Goal: Task Accomplishment & Management: Manage account settings

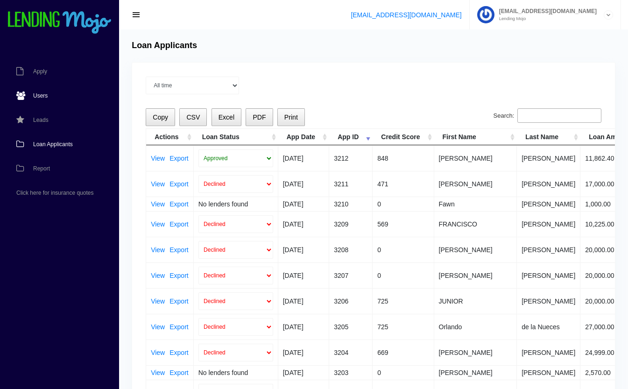
click at [41, 94] on span "Users" at bounding box center [40, 96] width 14 height 6
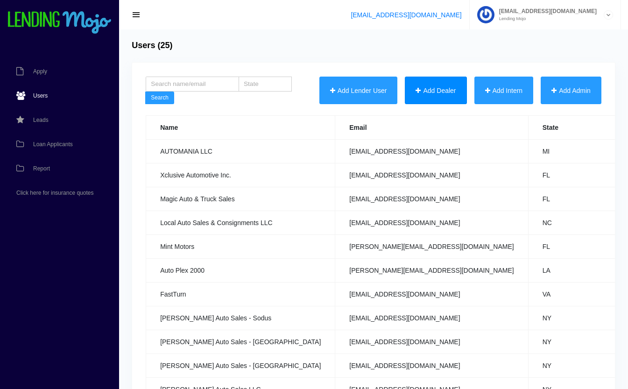
click at [434, 90] on button "Add Dealer" at bounding box center [436, 91] width 62 height 28
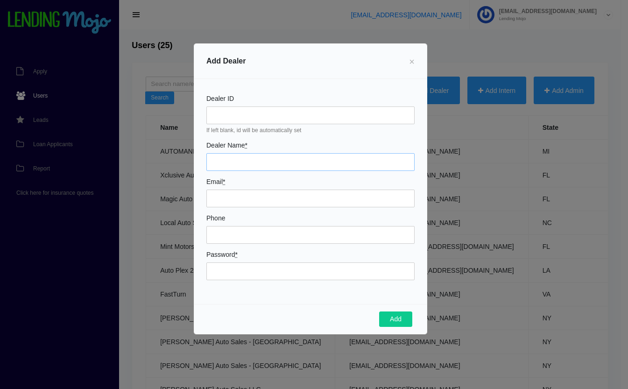
click at [230, 162] on input "Dealer Name *" at bounding box center [310, 162] width 208 height 18
type input "RT 6 AUTO SALES LLC"
type input "rt6autosales@gmail.com"
click at [287, 235] on input "Phone" at bounding box center [310, 235] width 208 height 18
type input "5702962200"
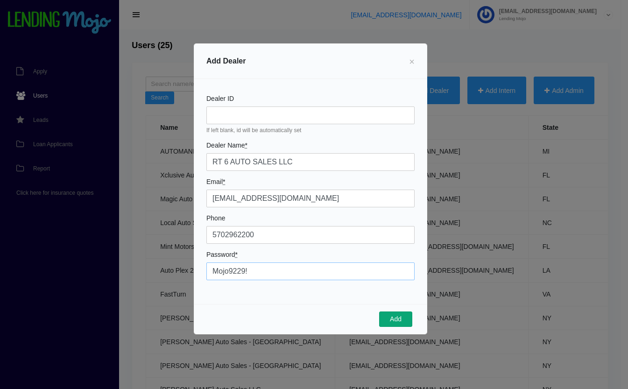
type input "Mojo9229!"
click at [393, 320] on button "Add" at bounding box center [395, 319] width 33 height 16
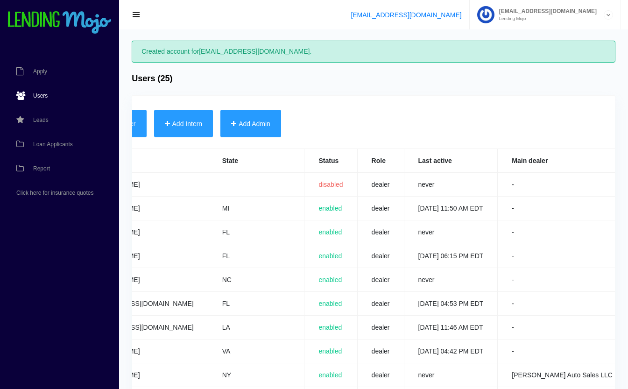
scroll to position [0, 368]
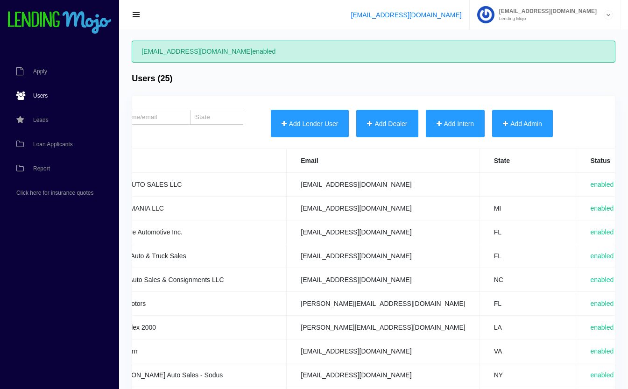
scroll to position [0, 366]
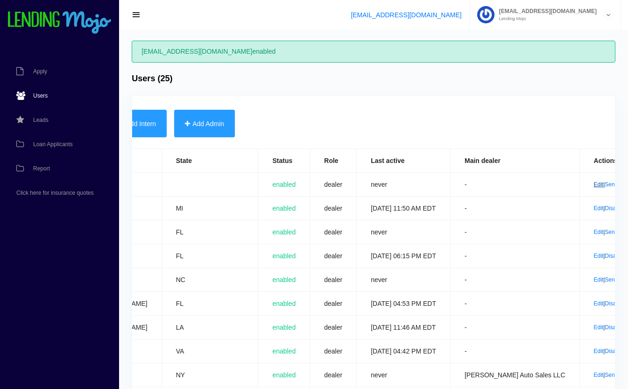
click at [594, 182] on link "Edit" at bounding box center [599, 184] width 10 height 7
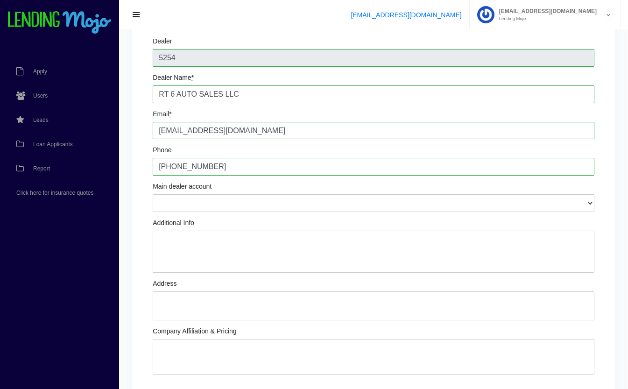
scroll to position [70, 0]
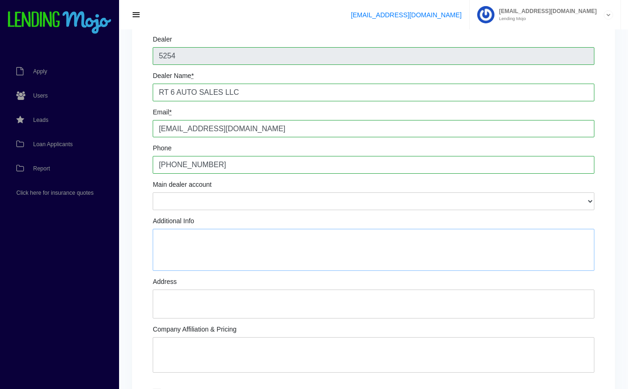
click at [262, 256] on textarea "Additional Info" at bounding box center [373, 250] width 441 height 42
type textarea "Igor Perunsky: Owner Andris Bruveris"
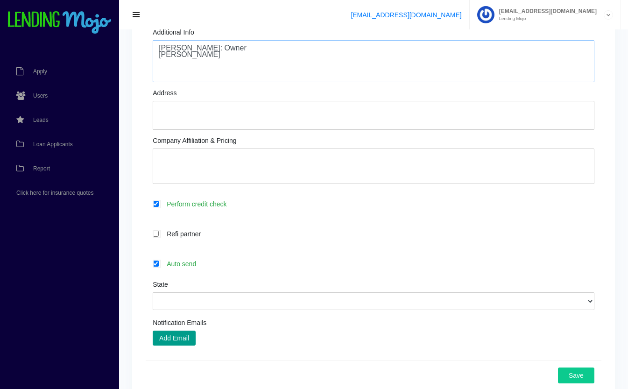
scroll to position [259, 0]
click at [212, 267] on label "Auto send" at bounding box center [378, 262] width 432 height 11
click at [159, 266] on input "Auto send" at bounding box center [156, 262] width 6 height 6
checkbox input "false"
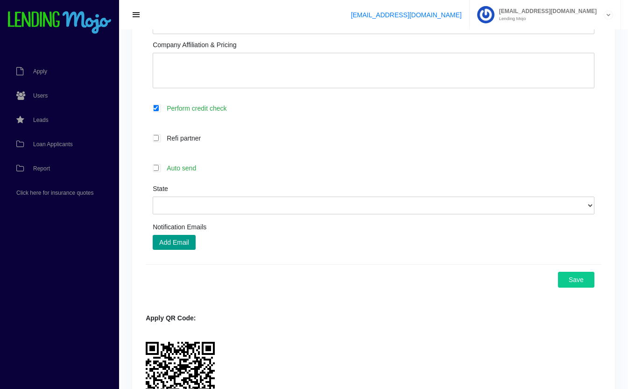
scroll to position [358, 0]
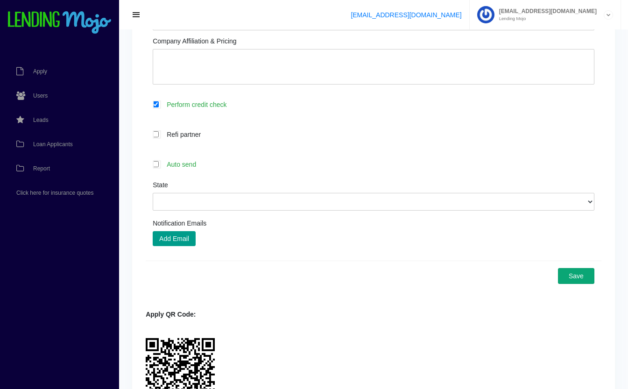
click at [579, 278] on button "Save" at bounding box center [576, 276] width 36 height 16
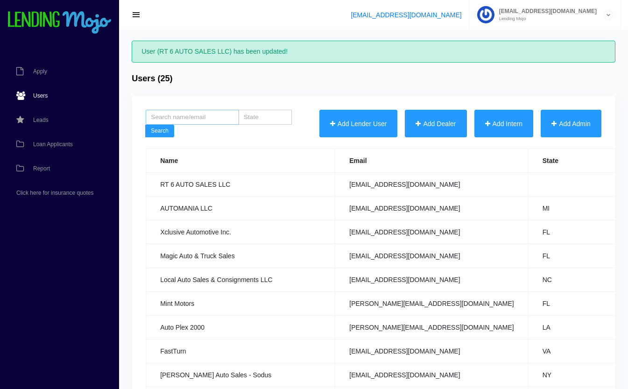
click at [194, 118] on input "search" at bounding box center [192, 117] width 93 height 15
type input "stream"
click at [145, 125] on button "Search" at bounding box center [159, 131] width 29 height 13
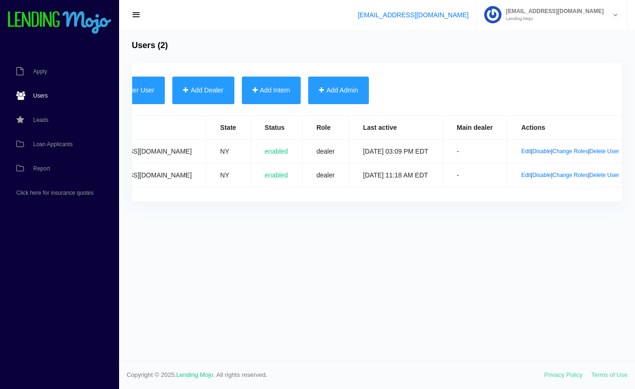
scroll to position [0, 247]
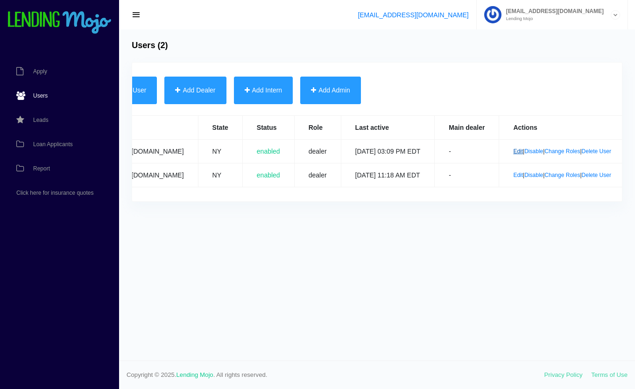
click at [513, 151] on link "Edit" at bounding box center [518, 151] width 10 height 7
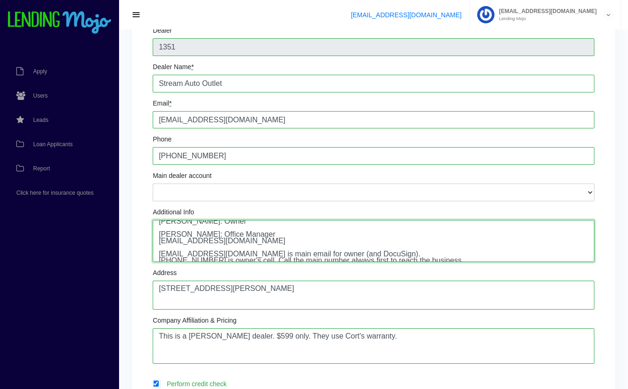
scroll to position [6, 0]
drag, startPoint x: 253, startPoint y: 226, endPoint x: 130, endPoint y: 250, distance: 125.5
click at [130, 250] on div "Edit User Change Password × Password * Change Change Password Dealer 1351 Deale…" at bounding box center [373, 354] width 509 height 807
click at [295, 247] on textarea "Gustavo Ruiz: Owner Yahaira Rodrigez: Office Manager yrodriguez@streamautooutle…" at bounding box center [373, 241] width 441 height 42
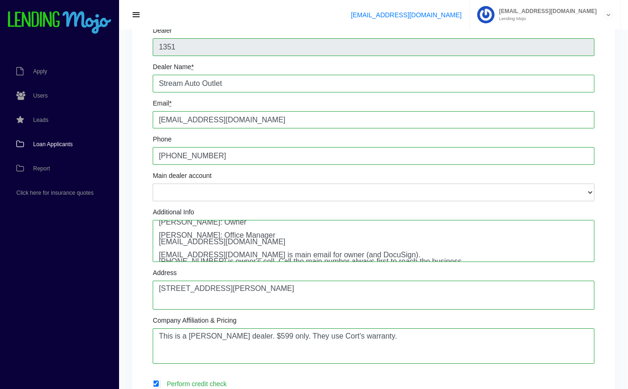
click at [48, 149] on link "Loan Applicants" at bounding box center [55, 144] width 110 height 24
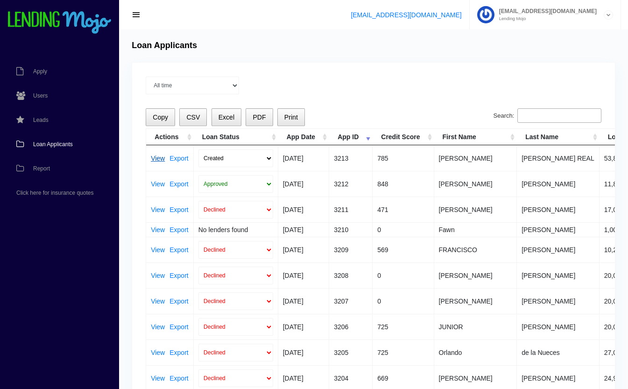
click at [156, 158] on link "View" at bounding box center [158, 158] width 14 height 7
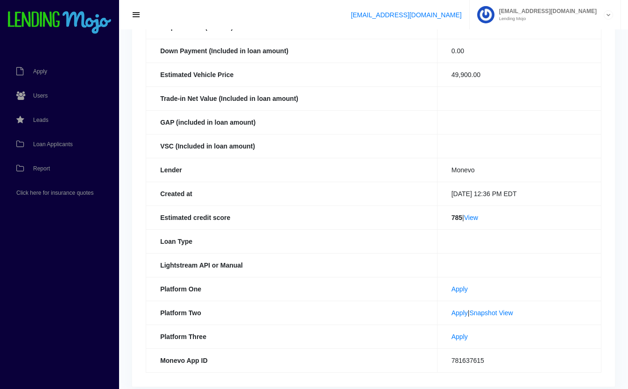
scroll to position [181, 0]
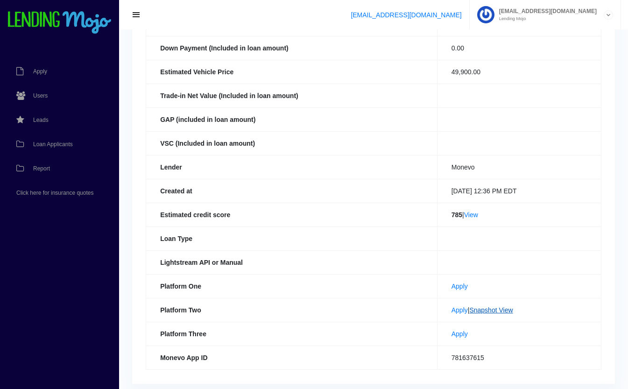
click at [502, 310] on link "Snapshot View" at bounding box center [490, 309] width 43 height 7
click at [474, 217] on link "View" at bounding box center [471, 214] width 14 height 7
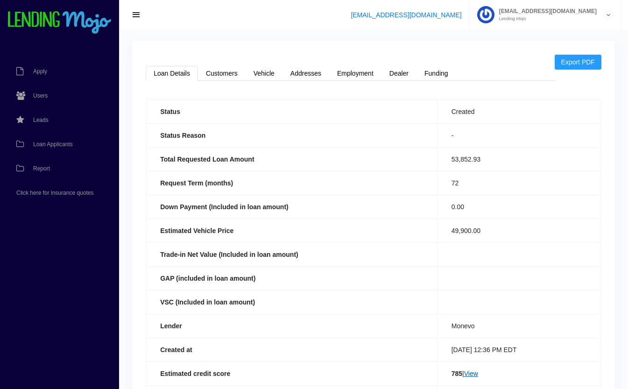
scroll to position [0, 0]
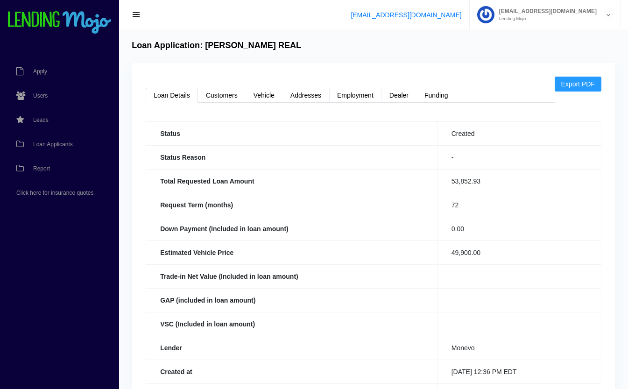
click at [361, 97] on link "Employment" at bounding box center [355, 95] width 52 height 15
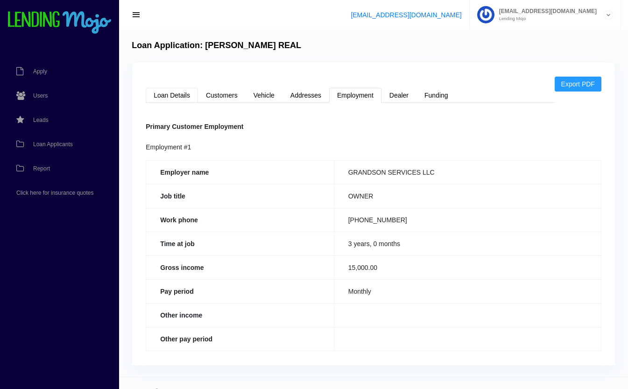
click at [179, 93] on link "Loan Details" at bounding box center [172, 95] width 52 height 15
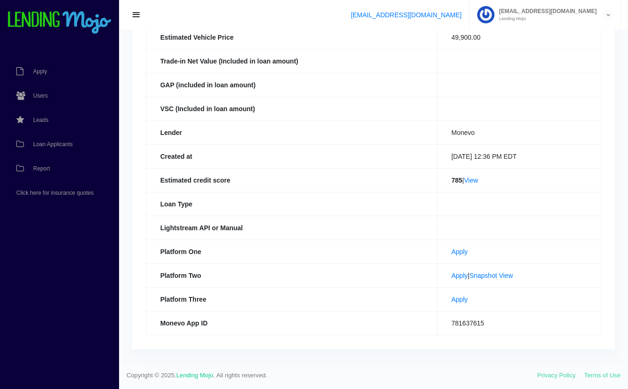
scroll to position [215, 0]
click at [53, 143] on span "Loan Applicants" at bounding box center [53, 144] width 40 height 6
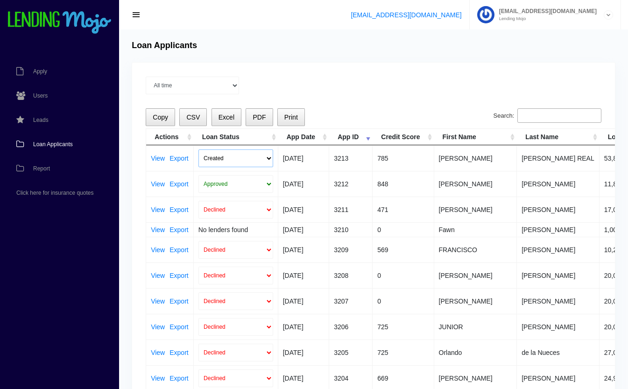
drag, startPoint x: 221, startPoint y: 160, endPoint x: 210, endPoint y: 156, distance: 11.5
click at [210, 156] on select "Created Submitted" at bounding box center [235, 158] width 75 height 18
select select "submitted"
click at [198, 149] on select "Created Submitted" at bounding box center [235, 158] width 75 height 18
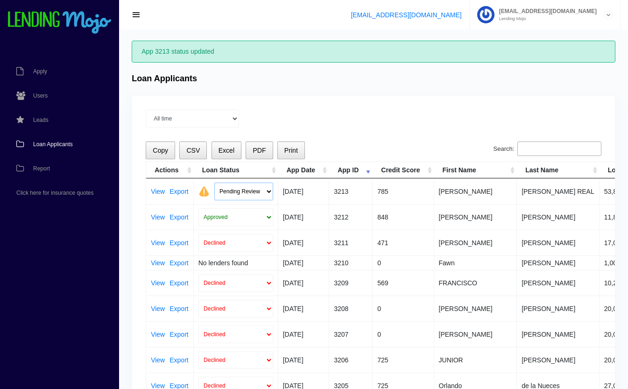
drag, startPoint x: 231, startPoint y: 191, endPoint x: 224, endPoint y: 190, distance: 7.9
click at [224, 190] on select "Pending Review Approve Decline Unqualified" at bounding box center [243, 191] width 59 height 18
select select "declined"
click at [214, 182] on select "Pending Review Approve Decline Unqualified" at bounding box center [243, 191] width 59 height 18
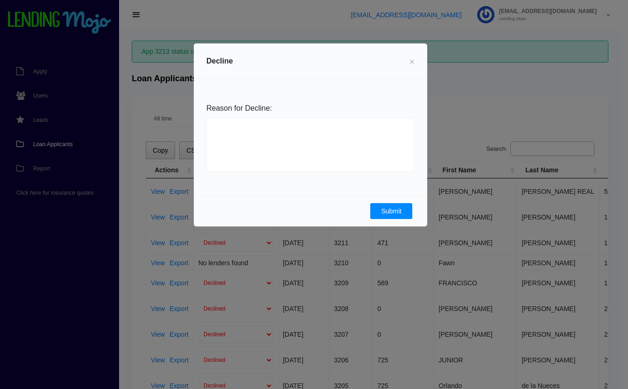
click at [378, 212] on button "Submit" at bounding box center [391, 211] width 42 height 16
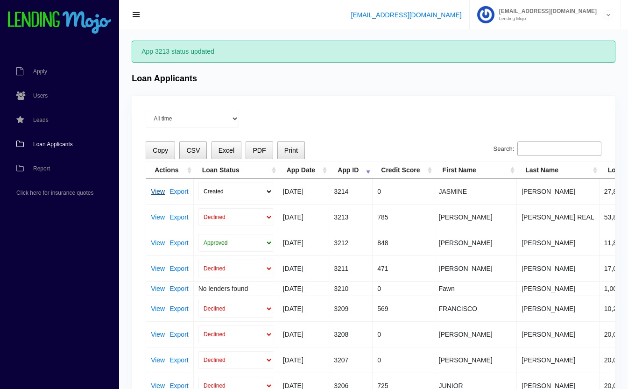
click at [156, 191] on link "View" at bounding box center [158, 191] width 14 height 7
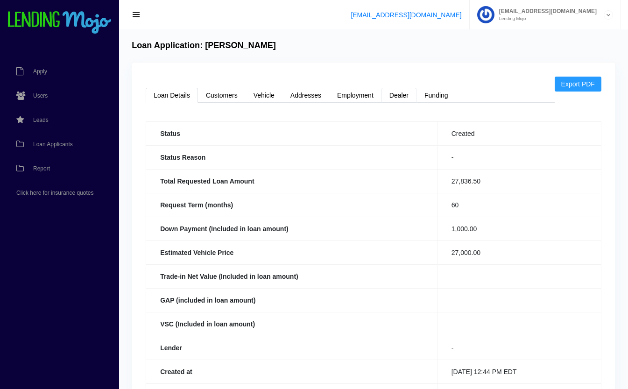
click at [415, 100] on link "Dealer" at bounding box center [398, 95] width 35 height 15
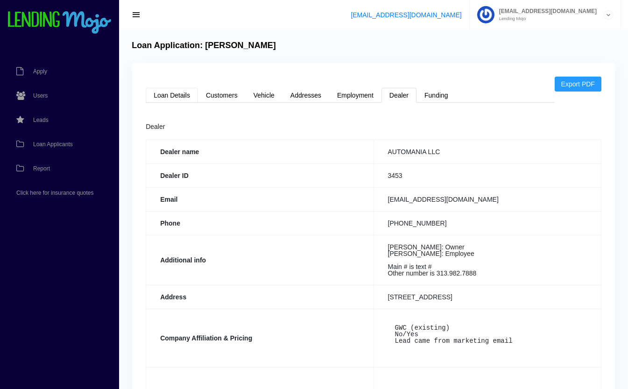
click at [186, 100] on link "Loan Details" at bounding box center [172, 95] width 52 height 15
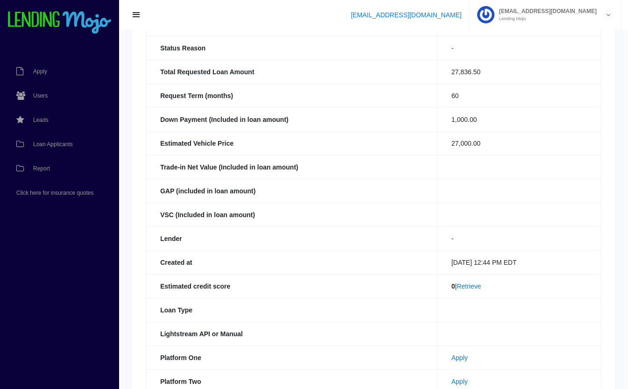
scroll to position [115, 0]
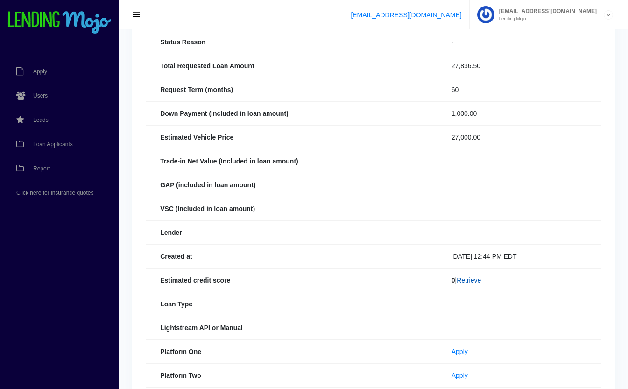
click at [468, 282] on link "Retrieve" at bounding box center [468, 279] width 24 height 7
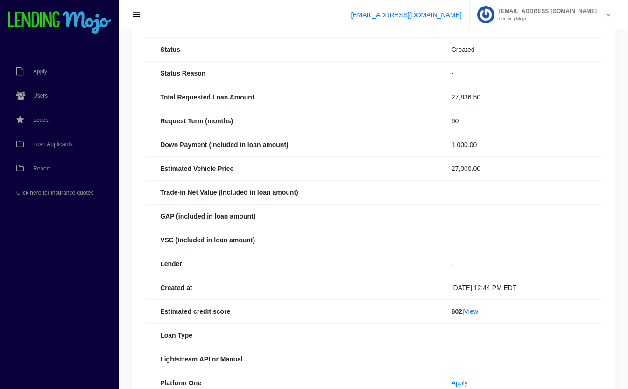
scroll to position [85, 0]
click at [470, 310] on link "View" at bounding box center [471, 310] width 14 height 7
click at [49, 140] on link "Loan Applicants" at bounding box center [55, 144] width 110 height 24
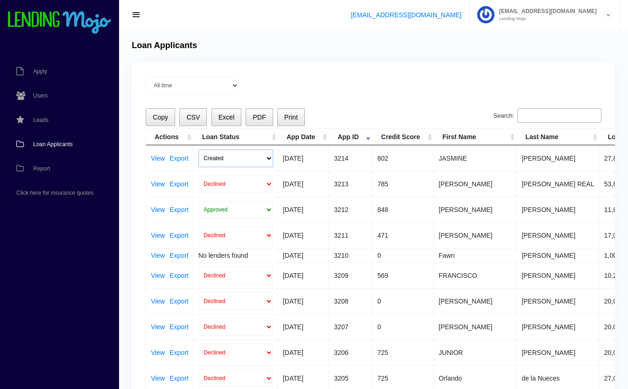
click at [210, 158] on select "Created Submitted" at bounding box center [235, 158] width 75 height 18
select select "submitted"
click at [198, 149] on select "Created Submitted" at bounding box center [235, 158] width 75 height 18
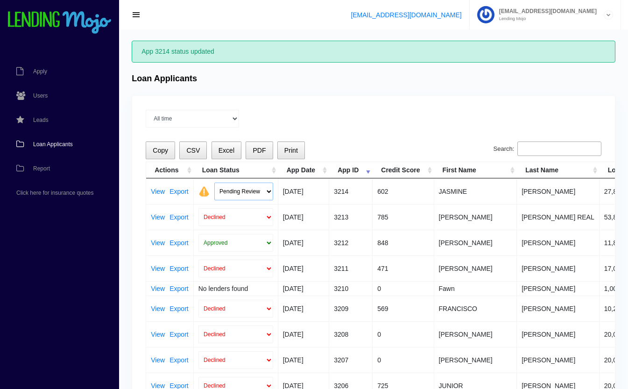
click at [229, 192] on select "Pending Review Approve Decline Unqualified" at bounding box center [243, 191] width 59 height 18
select select "declined"
click at [214, 182] on select "Pending Review Approve Decline Unqualified" at bounding box center [243, 191] width 59 height 18
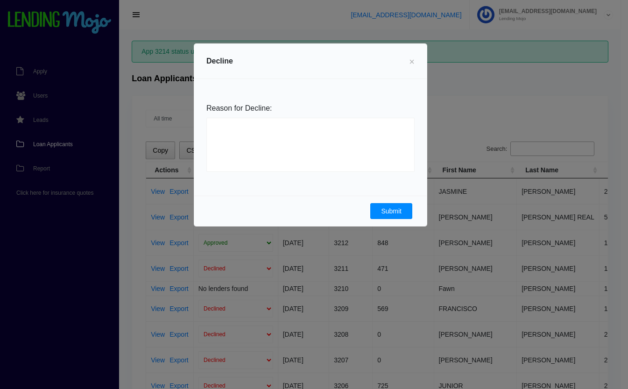
click at [392, 212] on button "Submit" at bounding box center [391, 211] width 42 height 16
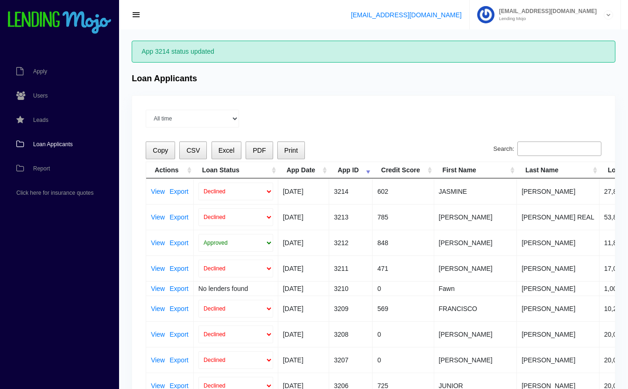
click at [55, 144] on span "Loan Applicants" at bounding box center [53, 144] width 40 height 6
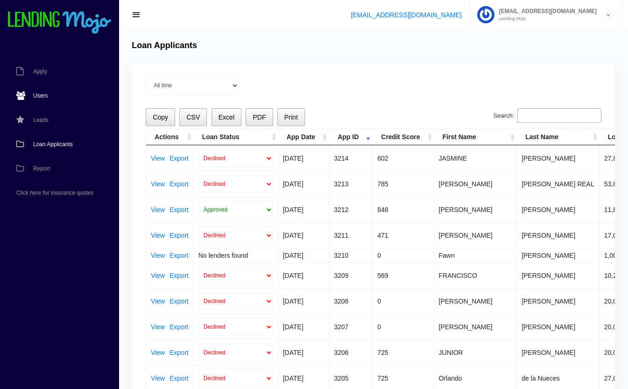
click at [41, 98] on span "Users" at bounding box center [40, 96] width 14 height 6
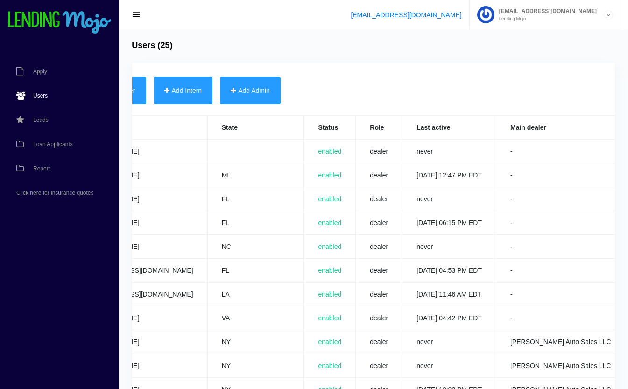
scroll to position [0, 366]
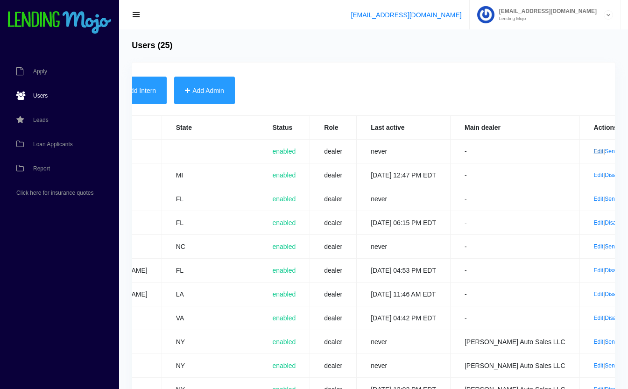
click at [594, 149] on link "Edit" at bounding box center [599, 151] width 10 height 7
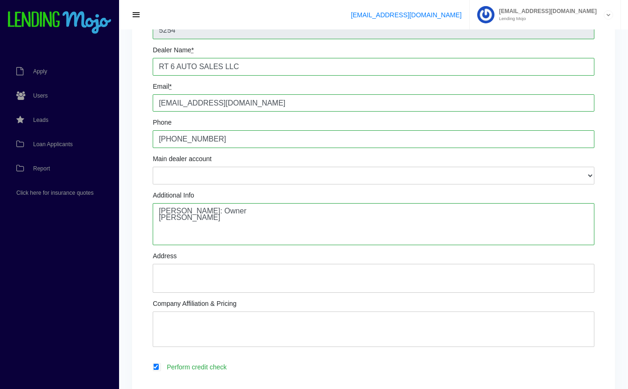
scroll to position [96, 0]
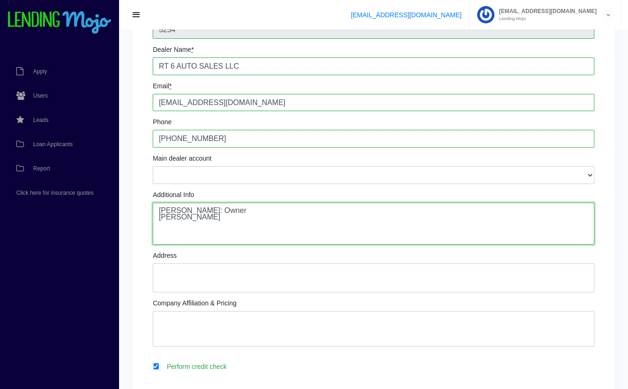
click at [280, 220] on textarea "Igor Perunsky: Owner Andris Bruveris" at bounding box center [373, 224] width 441 height 42
type textarea "Igor Perunsky: Owner Andris Bruveris: Sales Manager 732.310.8087 abruveris@yaho…"
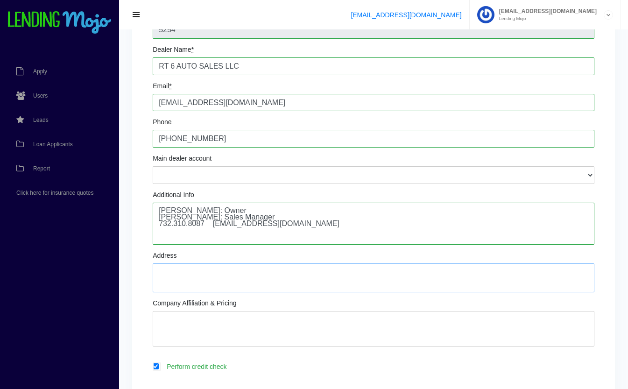
click at [201, 271] on textarea "Address" at bounding box center [373, 277] width 441 height 29
type textarea "[STREET_ADDRESS]"
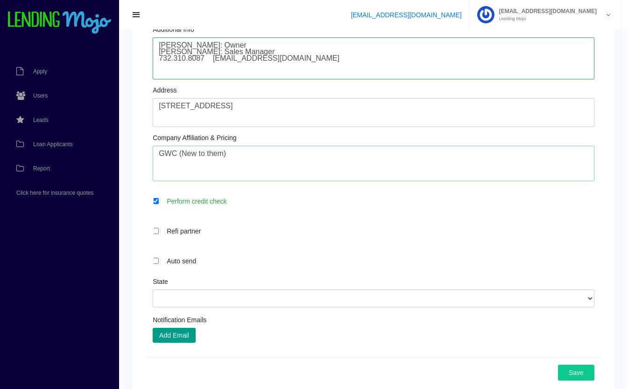
scroll to position [265, 0]
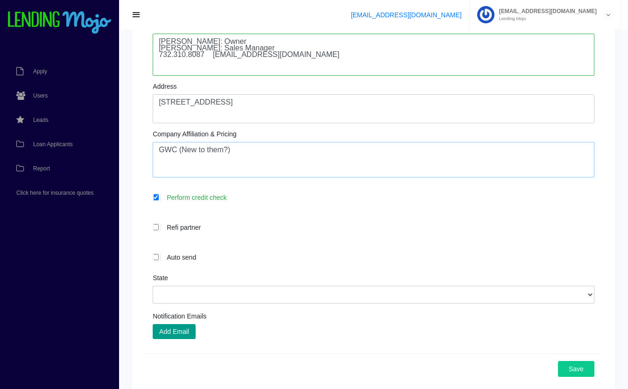
type textarea "GWC (New to them?)"
click at [267, 295] on select "Alabama Alaska Arizona Arkansas California Colorado Connecticut Delaware Distri…" at bounding box center [373, 295] width 441 height 18
select select "PA"
click at [153, 287] on select "Alabama Alaska Arizona Arkansas California Colorado Connecticut Delaware Distri…" at bounding box center [373, 295] width 441 height 18
click at [173, 331] on button "Add Email" at bounding box center [174, 331] width 43 height 15
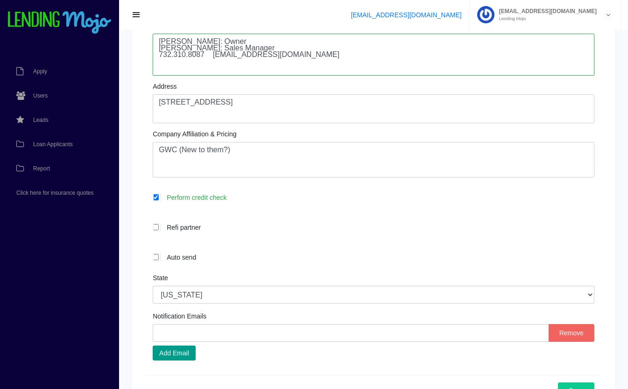
click at [270, 324] on div "Notification Emails Remove Add Email" at bounding box center [373, 337] width 441 height 48
click at [273, 330] on input "text" at bounding box center [351, 333] width 396 height 18
type input "abruveris@yahoo.com"
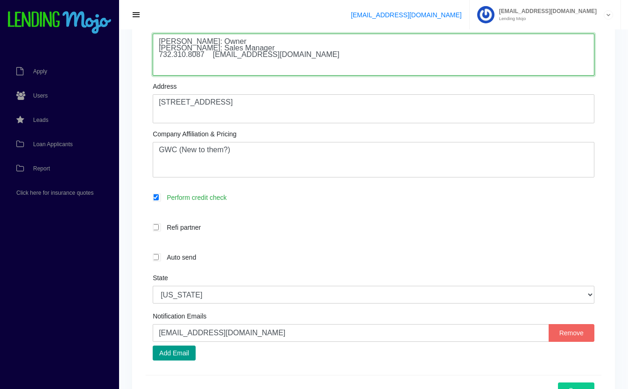
click at [311, 57] on textarea "Igor Perunsky: Owner Andris Bruveris" at bounding box center [373, 55] width 441 height 42
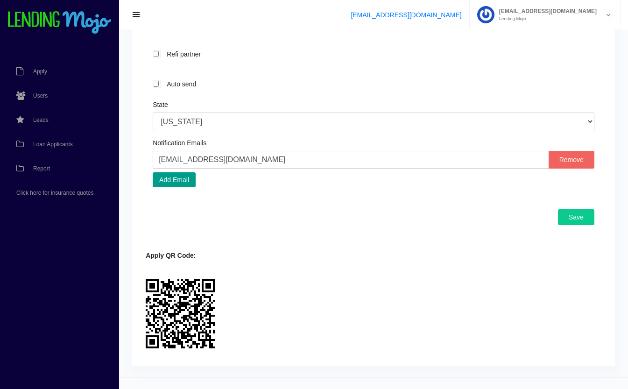
scroll to position [456, 0]
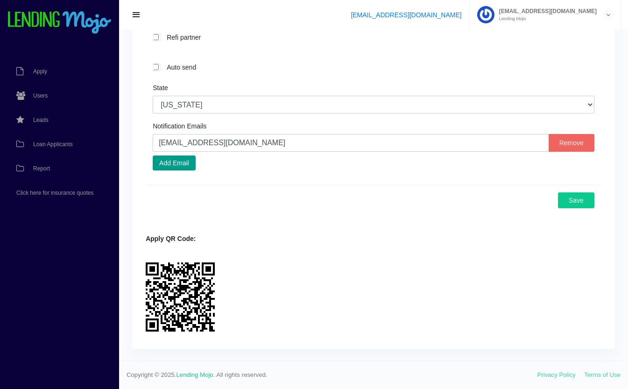
type textarea "Igor Perunsky: Owner Andris Bruveris: Sales Manager 732.310.8087 abruveris@yaho…"
click at [587, 197] on button "Save" at bounding box center [576, 200] width 36 height 16
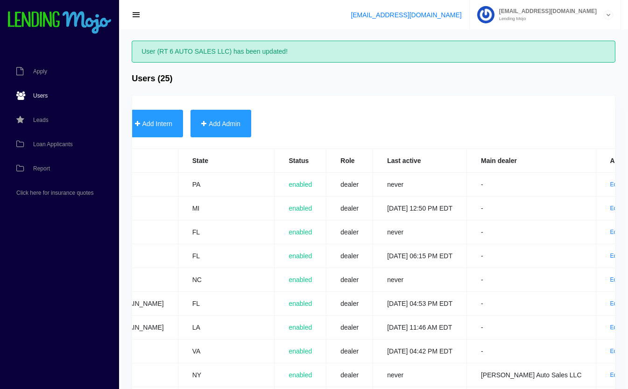
scroll to position [0, 366]
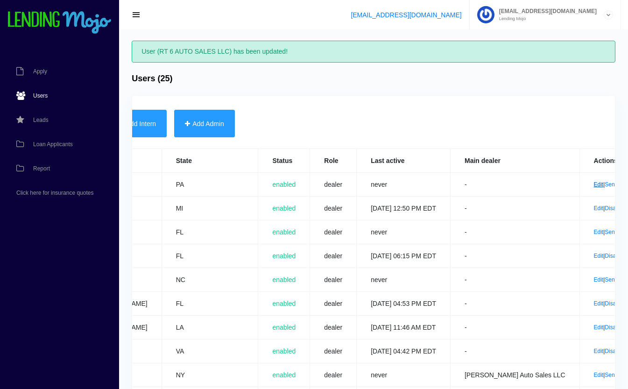
click at [594, 184] on link "Edit" at bounding box center [599, 184] width 10 height 7
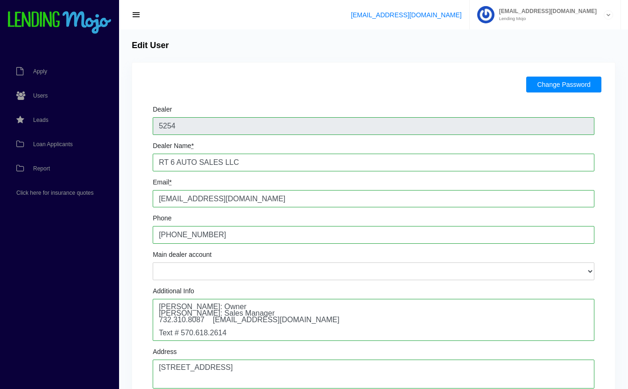
click at [540, 84] on button "Change Password" at bounding box center [563, 85] width 75 height 16
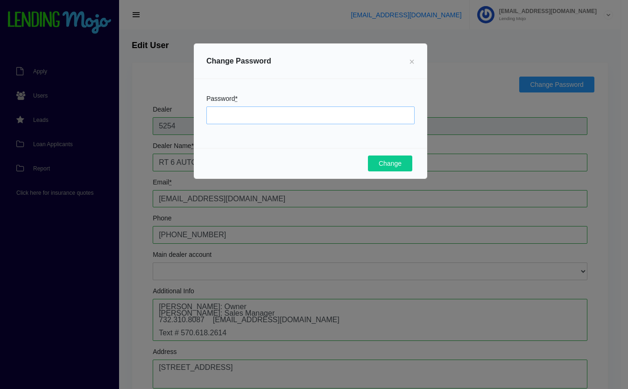
click at [308, 119] on input "Password *" at bounding box center [310, 115] width 208 height 18
type input "Mojo9229!"
click at [385, 166] on button "Change" at bounding box center [390, 163] width 44 height 16
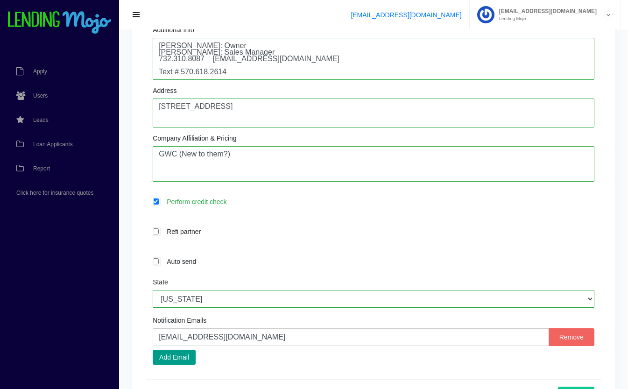
scroll to position [297, 0]
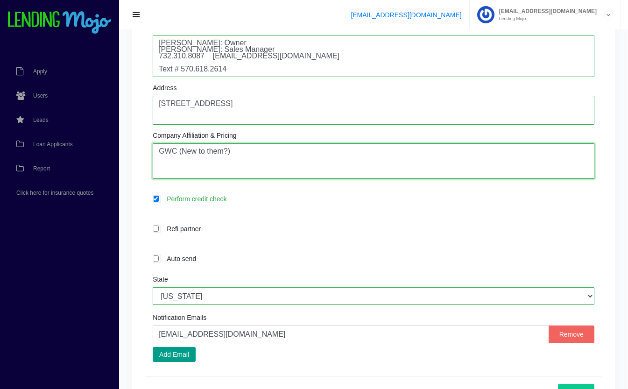
click at [265, 151] on textarea "GWC (New to them?)" at bounding box center [373, 160] width 441 height 35
click at [160, 164] on textarea "GWC (New to them?)" at bounding box center [373, 160] width 441 height 35
click at [188, 165] on textarea "GWC (New to them?)" at bounding box center [373, 160] width 441 height 35
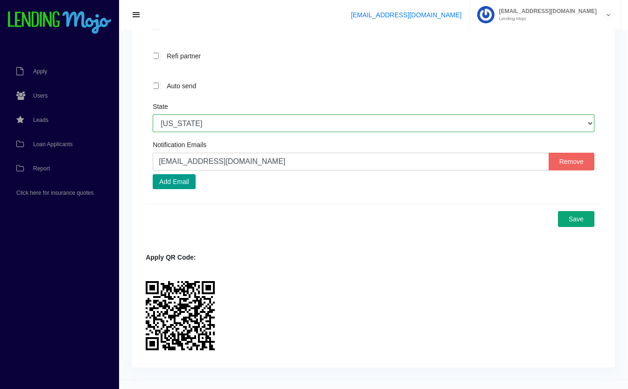
scroll to position [469, 0]
type textarea "GWC (New to them?) Onboarded 08.28.25 No/Yes Lead came from receiving email mar…"
click at [581, 223] on button "Save" at bounding box center [576, 219] width 36 height 16
